Goal: Information Seeking & Learning: Understand process/instructions

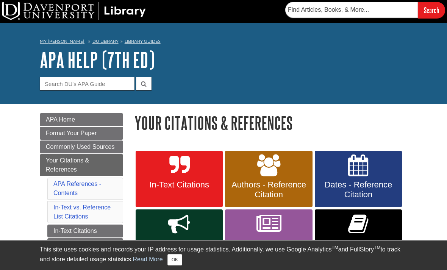
scroll to position [41, 0]
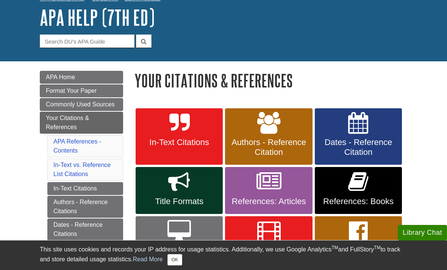
scroll to position [45, 0]
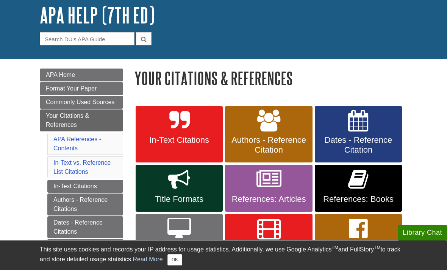
click at [281, 128] on link "Authors - Reference Citation" at bounding box center [268, 134] width 87 height 57
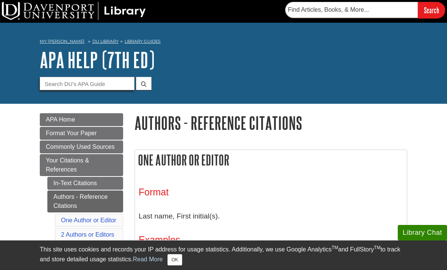
click at [110, 85] on input "Guide Search Terms" at bounding box center [87, 83] width 95 height 13
type input "Times new Roman"
click at [144, 83] on button "submit" at bounding box center [144, 83] width 16 height 13
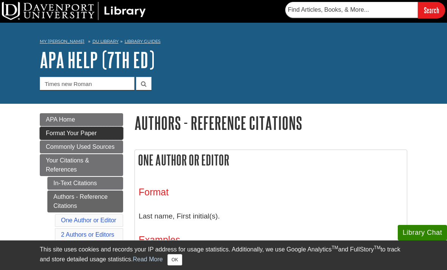
click at [56, 134] on span "Format Your Paper" at bounding box center [71, 133] width 51 height 6
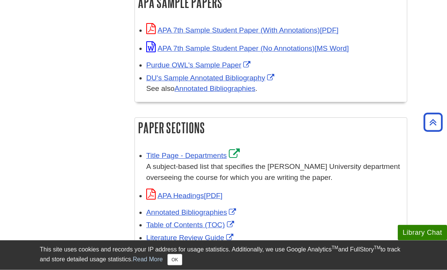
scroll to position [389, 0]
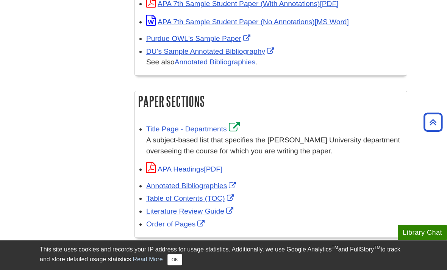
scroll to position [416, 0]
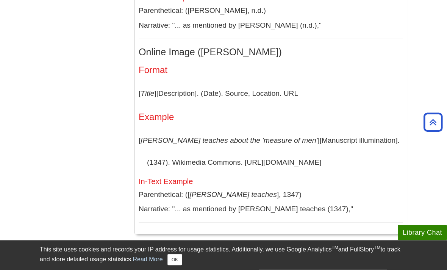
scroll to position [1991, 0]
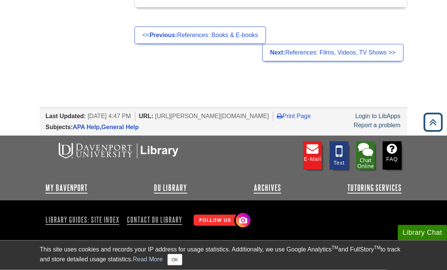
click at [429, 135] on icon "Back to Top" at bounding box center [433, 122] width 24 height 24
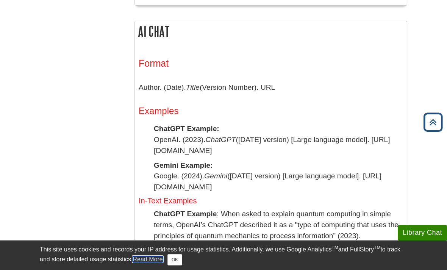
scroll to position [0, 0]
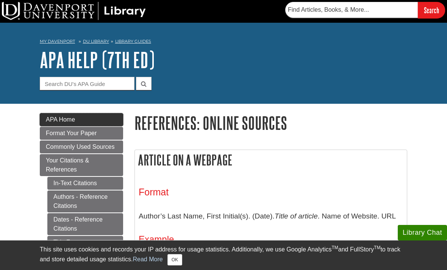
click at [62, 119] on span "APA Home" at bounding box center [60, 119] width 29 height 6
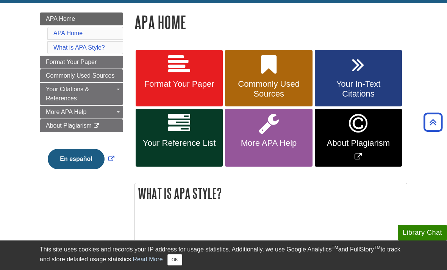
scroll to position [100, 0]
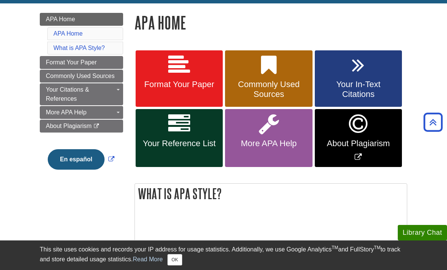
click at [195, 64] on link "Format Your Paper" at bounding box center [179, 78] width 87 height 57
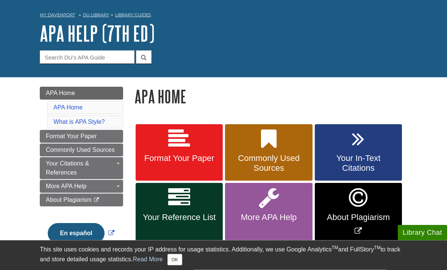
scroll to position [27, 0]
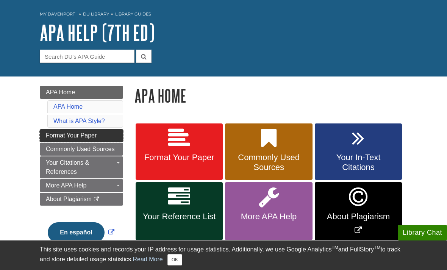
click at [50, 135] on span "Format Your Paper" at bounding box center [71, 135] width 51 height 6
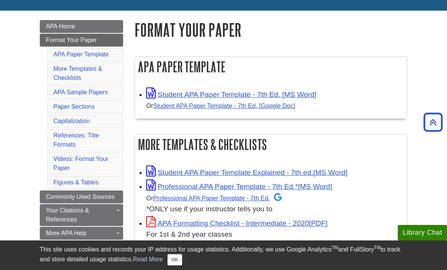
scroll to position [85, 0]
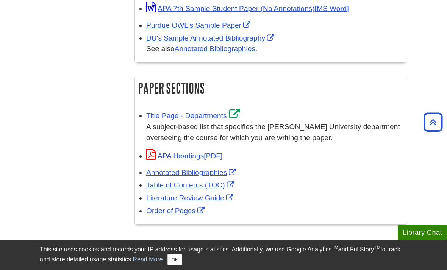
scroll to position [429, 0]
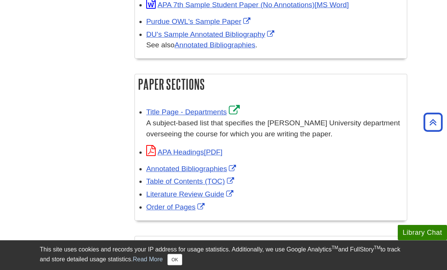
scroll to position [433, 0]
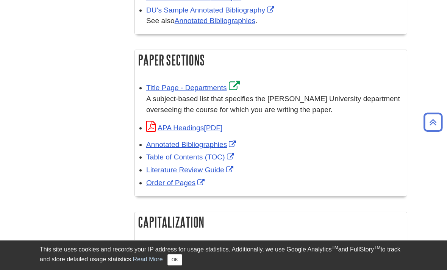
scroll to position [457, 0]
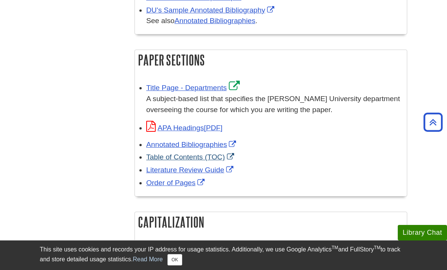
click at [216, 154] on link "Table of Contents (TOC)" at bounding box center [191, 157] width 90 height 8
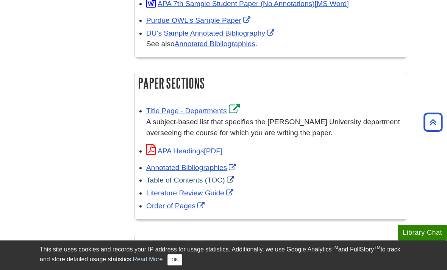
scroll to position [431, 0]
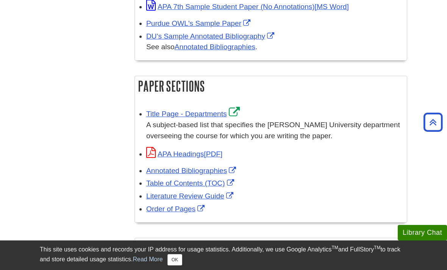
click at [280, 160] on div "APA Headings" at bounding box center [274, 153] width 257 height 13
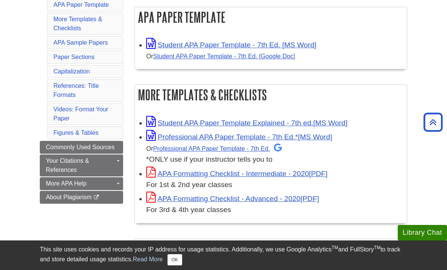
scroll to position [0, 0]
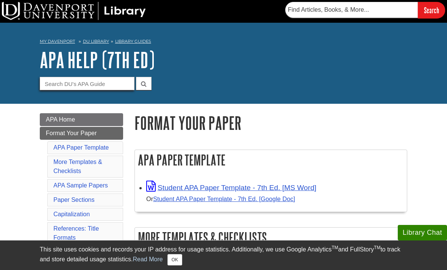
click at [55, 82] on input "Guide Search Terms" at bounding box center [87, 83] width 95 height 13
type input "Course number"
click at [144, 83] on button "submit" at bounding box center [144, 83] width 16 height 13
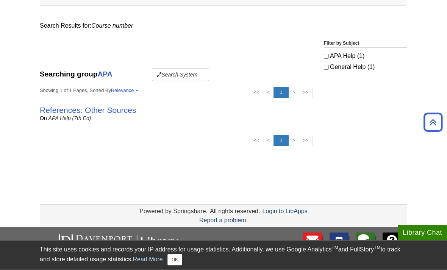
scroll to position [119, 0]
click at [121, 112] on link "References: Other Sources" at bounding box center [88, 110] width 96 height 9
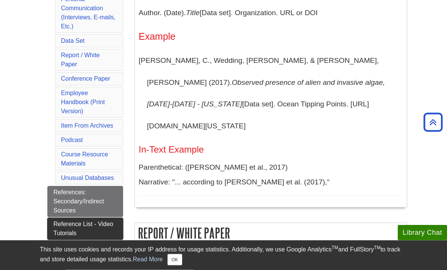
scroll to position [385, 0]
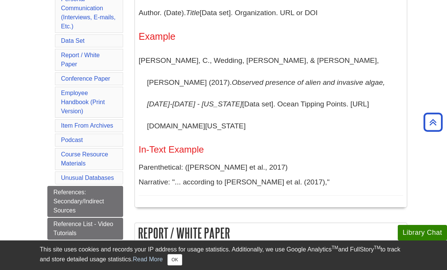
click at [118, 241] on link "Toggle Dropdown" at bounding box center [118, 247] width 11 height 13
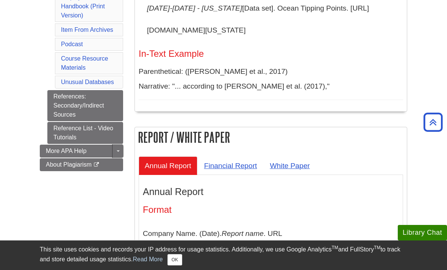
scroll to position [480, 0]
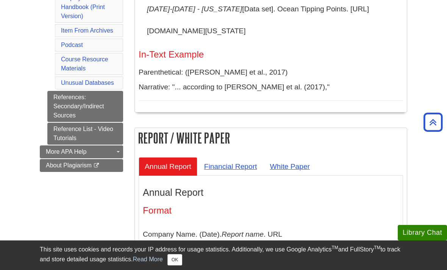
click at [219, 177] on div "Guide Page Menu" at bounding box center [223, 135] width 447 height 270
click at [225, 176] on link "Financial Report" at bounding box center [230, 166] width 65 height 19
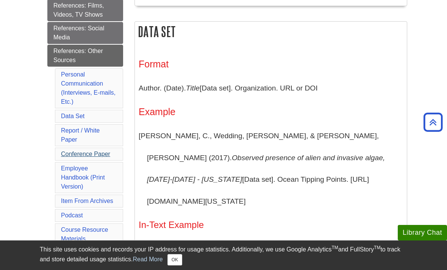
scroll to position [303, 0]
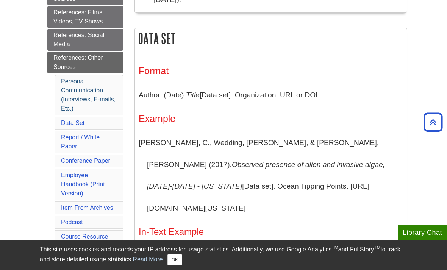
click at [89, 88] on link "Personal Communication (Interviews, E-mails, Etc.)" at bounding box center [88, 95] width 55 height 34
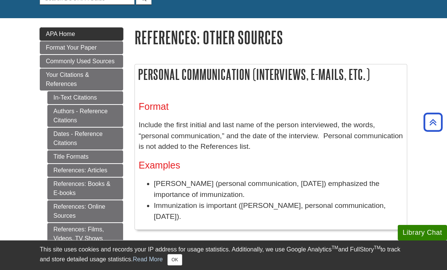
scroll to position [83, 0]
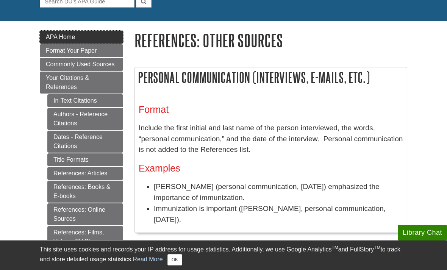
click at [104, 39] on link "APA Home" at bounding box center [81, 37] width 83 height 13
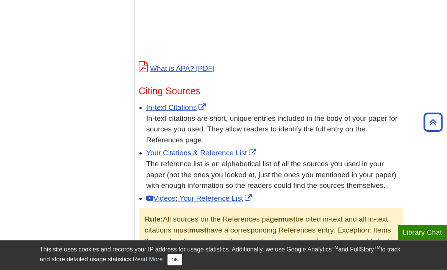
scroll to position [373, 0]
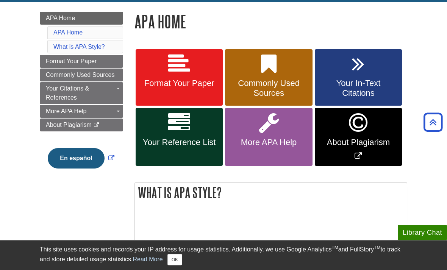
scroll to position [85, 0]
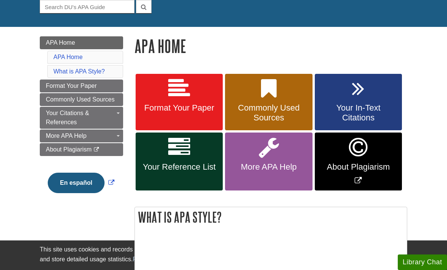
scroll to position [77, 0]
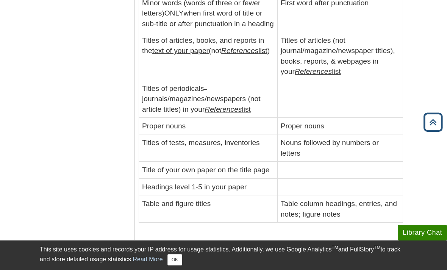
click at [430, 121] on icon "Back to Top" at bounding box center [433, 122] width 24 height 24
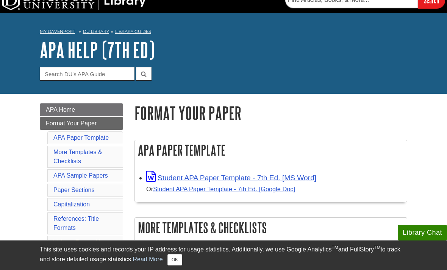
scroll to position [20, 0]
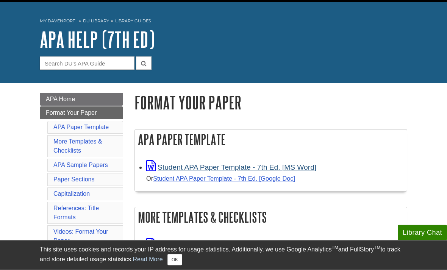
click at [294, 171] on link "Student APA Paper Template - 7th Ed. [MS Word]" at bounding box center [231, 168] width 170 height 8
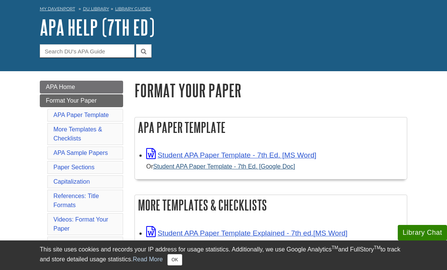
click at [272, 169] on link "Student APA Paper Template - 7th Ed. [Google Doc]" at bounding box center [224, 166] width 142 height 7
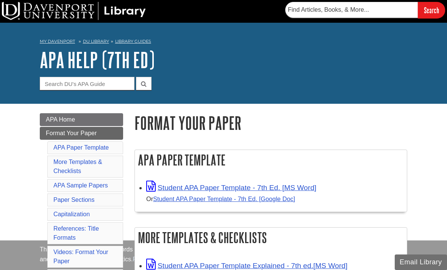
scroll to position [41, 0]
